Goal: Task Accomplishment & Management: Complete application form

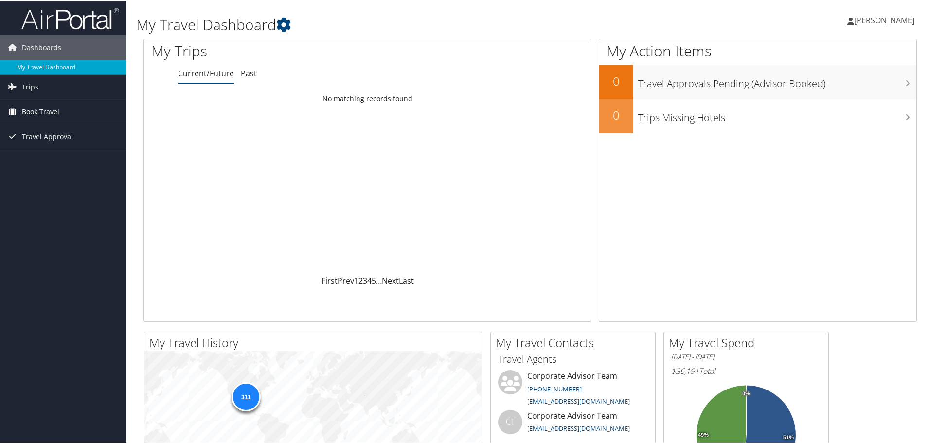
click at [70, 108] on link "Book Travel" at bounding box center [63, 111] width 126 height 24
click at [62, 131] on link "Agent Booking Request" at bounding box center [63, 130] width 126 height 15
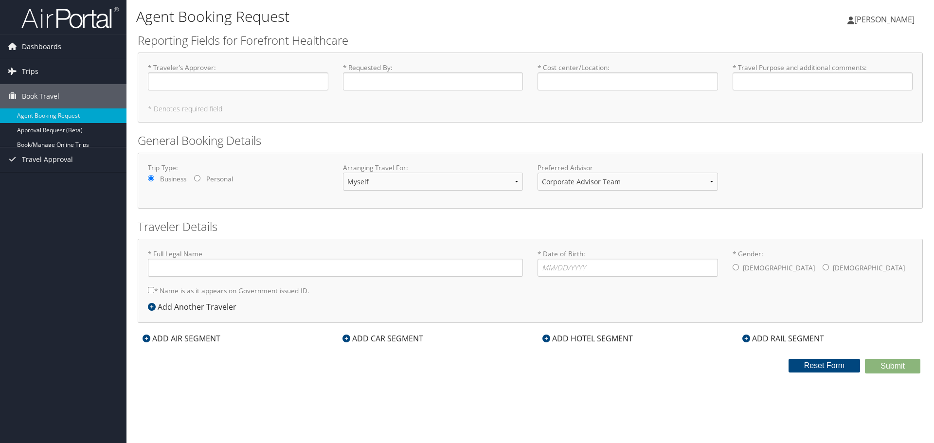
type input "Bryan George Potts"
click at [264, 79] on input "* Traveler’s Approver : Required" at bounding box center [238, 81] width 180 height 18
click at [286, 79] on input "* Traveler’s Approver : Required" at bounding box center [238, 81] width 180 height 18
click at [208, 85] on input "* Traveler’s Approver : Required" at bounding box center [238, 81] width 180 height 18
click at [180, 83] on input "* Traveler’s Approver : Required" at bounding box center [238, 81] width 180 height 18
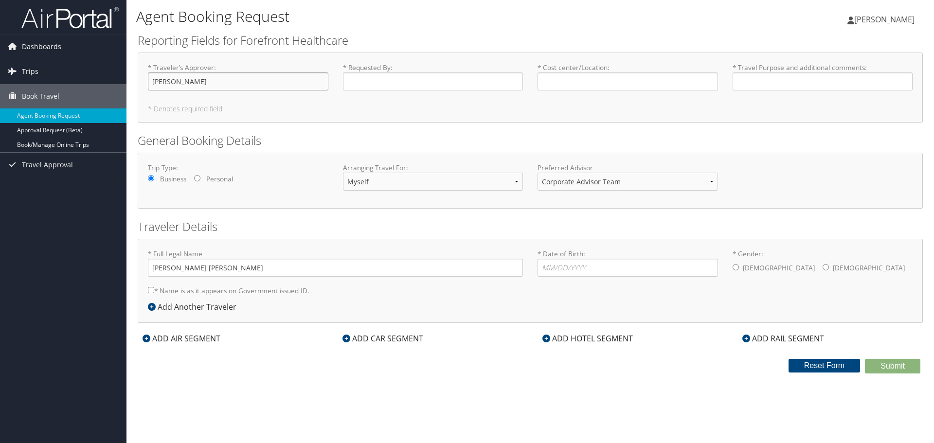
type input "Merrill Kaney"
click at [374, 84] on input "* Requested By : Required" at bounding box center [433, 81] width 180 height 18
type input "[PERSON_NAME]"
click at [288, 82] on input "Merrill Kaney" at bounding box center [238, 81] width 180 height 18
click at [556, 83] on input "* Cost center/Location : Required" at bounding box center [628, 81] width 180 height 18
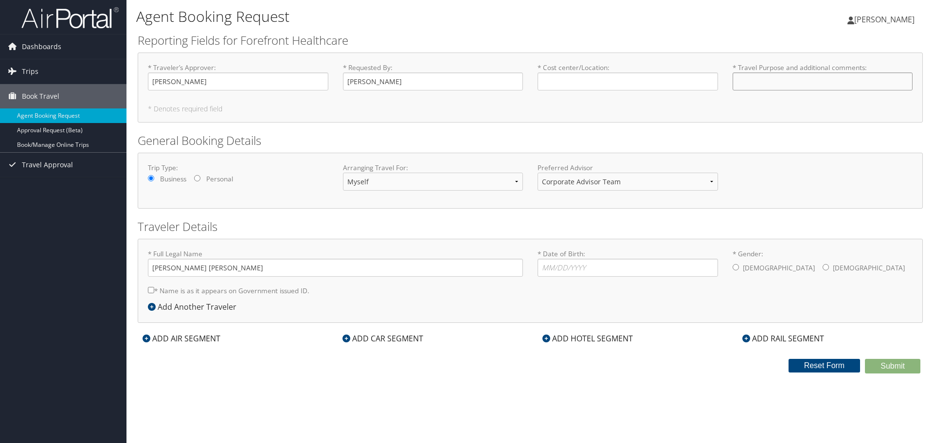
click at [764, 83] on input "* Travel Purpose and additional comments : Required" at bounding box center [823, 81] width 180 height 18
type input "Sarah Reed Site Visit and QBR"
click at [642, 82] on input "* Cost center/Location : Required" at bounding box center [628, 81] width 180 height 18
type input "Forefront Facilities Management"
click at [222, 293] on label "* Name is as it appears on Government issued ID." at bounding box center [229, 291] width 162 height 18
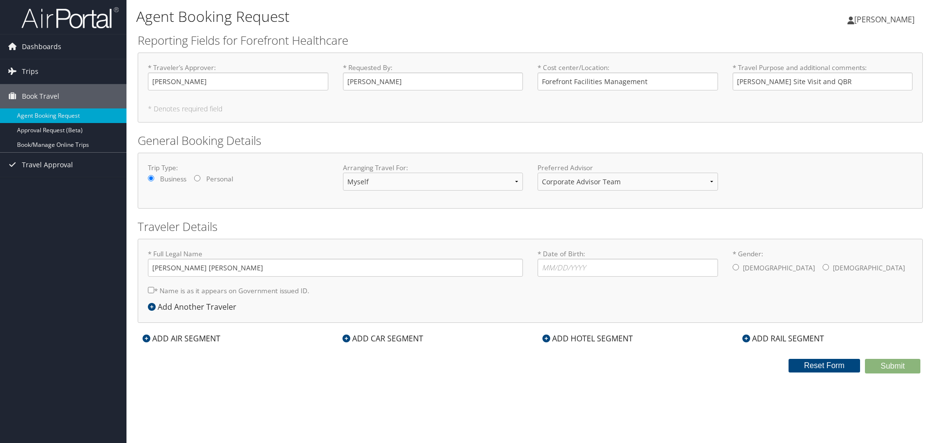
click at [154, 293] on input "* Name is as it appears on Government issued ID." at bounding box center [151, 290] width 6 height 6
checkbox input "true"
click at [589, 275] on input "* Date of Birth: Invalid Date" at bounding box center [628, 268] width 180 height 18
type input "01/12/1974"
click at [737, 267] on input "* Gender: Male Female" at bounding box center [736, 267] width 6 height 6
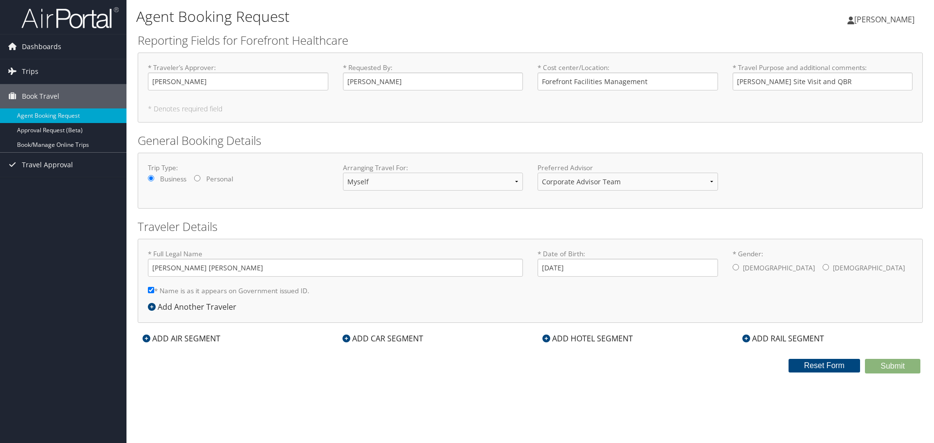
radio input "true"
click at [213, 340] on div "ADD AIR SEGMENT" at bounding box center [182, 339] width 88 height 12
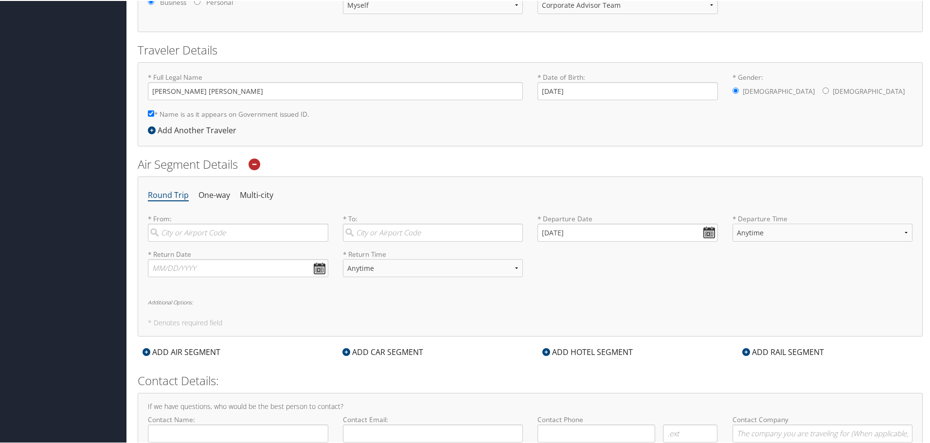
scroll to position [195, 0]
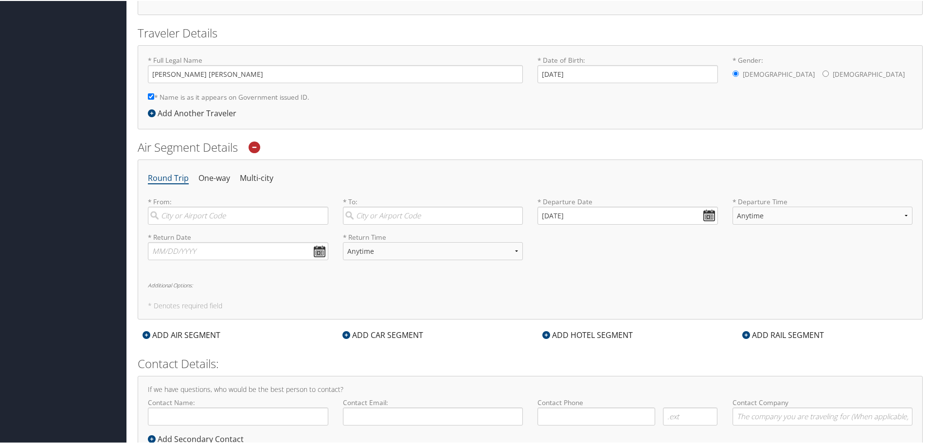
click at [375, 336] on div "ADD CAR SEGMENT" at bounding box center [383, 334] width 90 height 12
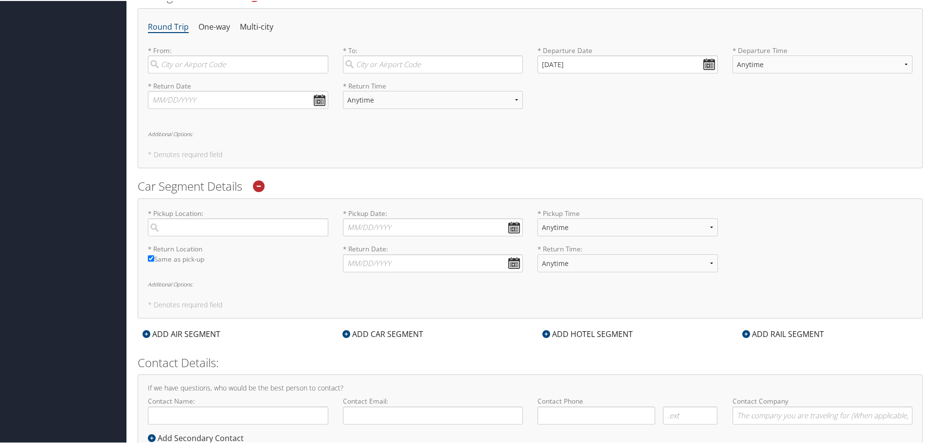
scroll to position [380, 0]
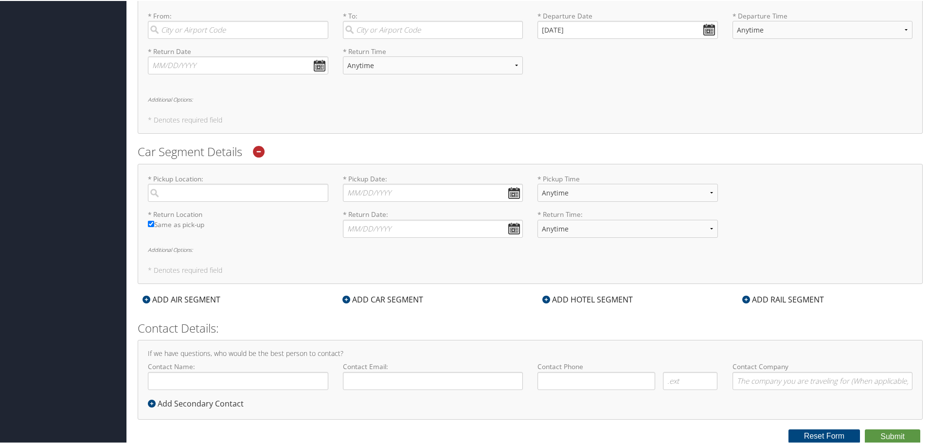
click at [611, 299] on div "ADD HOTEL SEGMENT" at bounding box center [588, 299] width 100 height 12
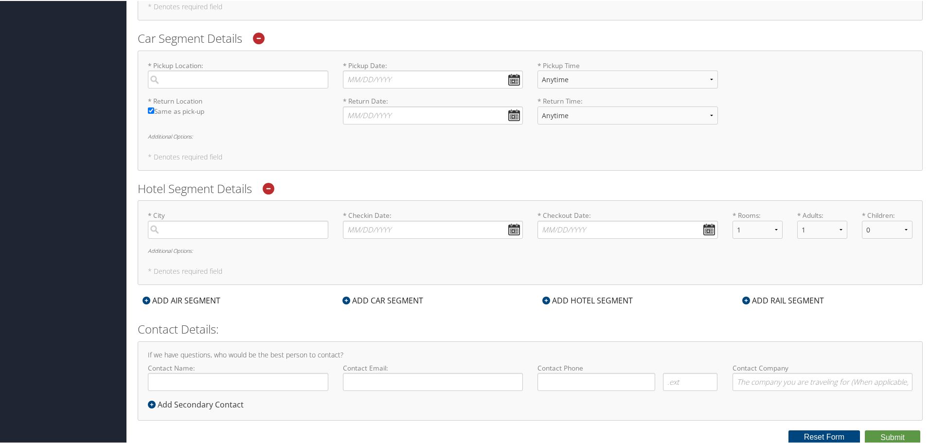
scroll to position [495, 0]
click at [292, 378] on input "Contact Name:" at bounding box center [238, 380] width 180 height 18
type input "[PERSON_NAME]"
click at [390, 386] on input "Contact Email:" at bounding box center [433, 380] width 180 height 18
type input "bryan.potts@oneforefront.com"
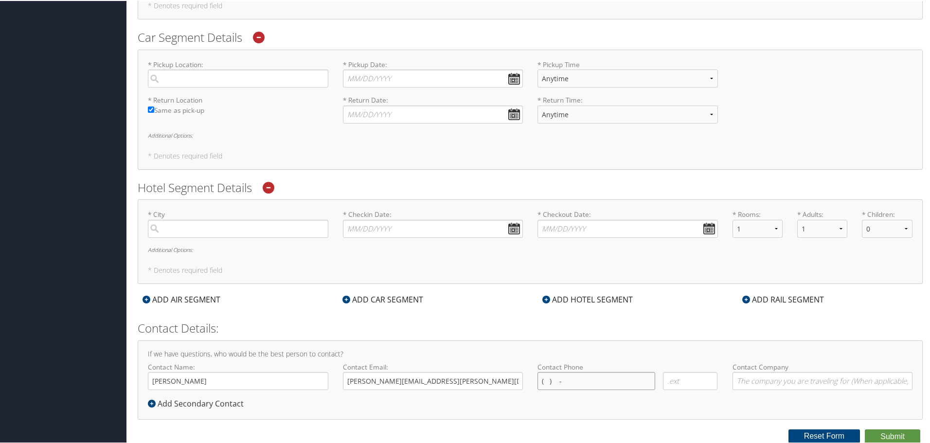
click at [566, 378] on input "( ) -" at bounding box center [597, 380] width 118 height 18
type input "(817) 807-3335"
click at [746, 385] on input "Contact Company" at bounding box center [823, 380] width 180 height 18
type input "Forefront"
click at [242, 230] on input "search" at bounding box center [238, 228] width 180 height 18
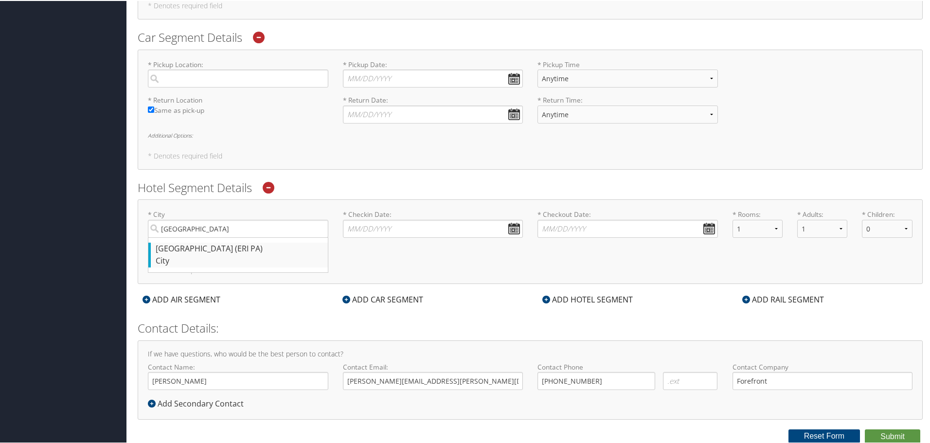
click at [222, 251] on div "Erie (ERI PA)" at bounding box center [239, 248] width 167 height 13
click at [222, 237] on input "Erie" at bounding box center [238, 228] width 180 height 18
type input "Erie"
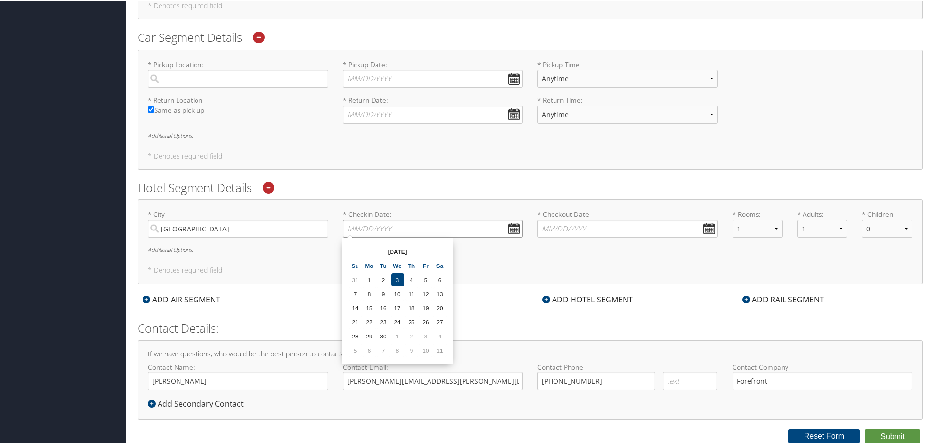
click at [451, 230] on input "* Checkin Date: Dates must be valid" at bounding box center [433, 228] width 180 height 18
click at [384, 309] on td "16" at bounding box center [383, 307] width 13 height 13
type input "09/16/2025"
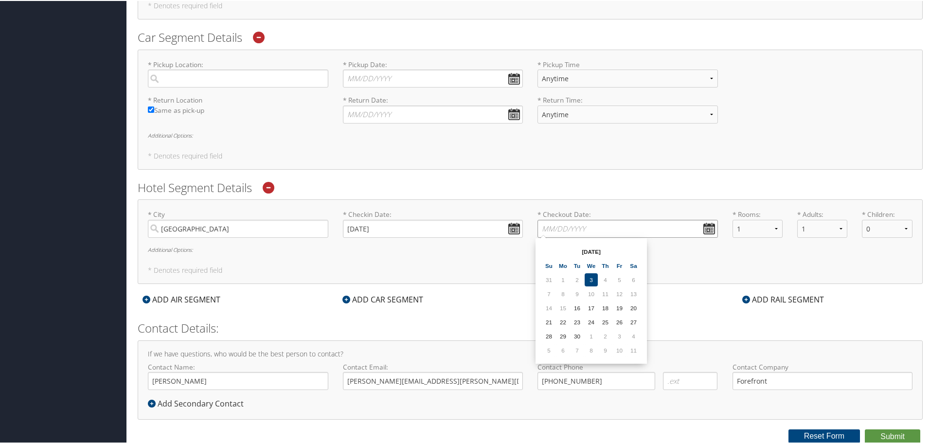
click at [608, 227] on input "* Checkout Date: Dates must be valid" at bounding box center [628, 228] width 180 height 18
click at [606, 306] on td "18" at bounding box center [605, 307] width 13 height 13
type input "09/18/2025"
click at [286, 84] on input "search" at bounding box center [238, 78] width 180 height 18
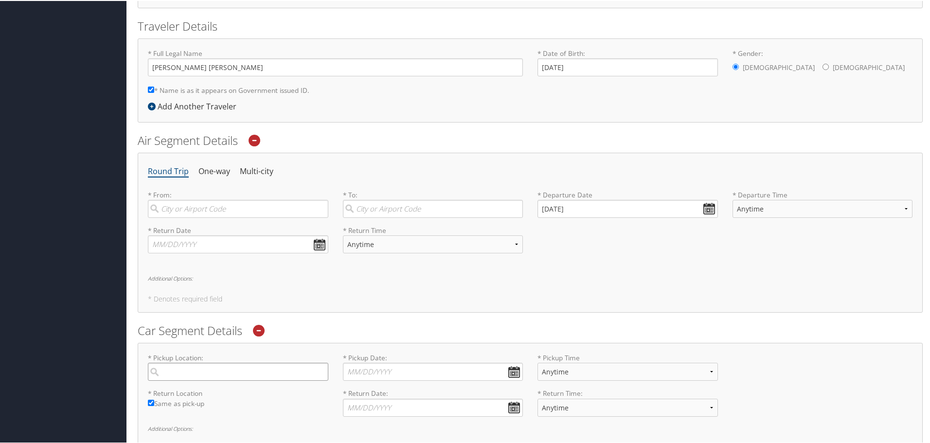
scroll to position [57, 0]
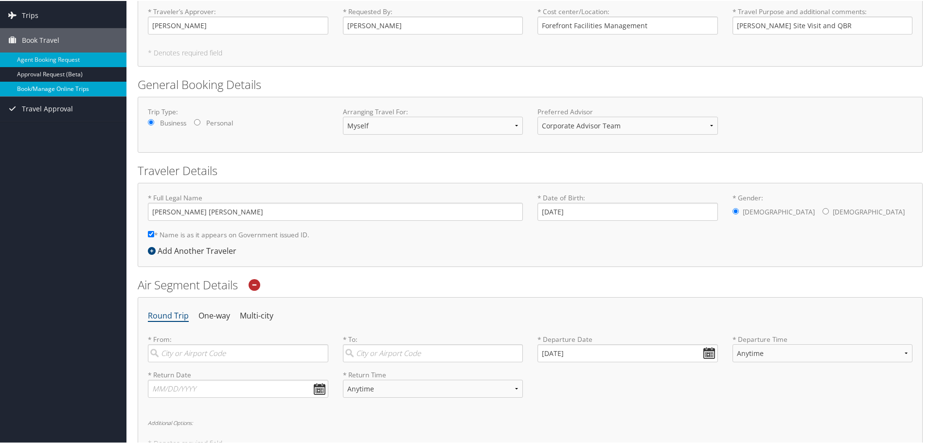
click at [77, 89] on link "Book/Manage Online Trips" at bounding box center [63, 88] width 126 height 15
